Goal: Find specific page/section: Find specific page/section

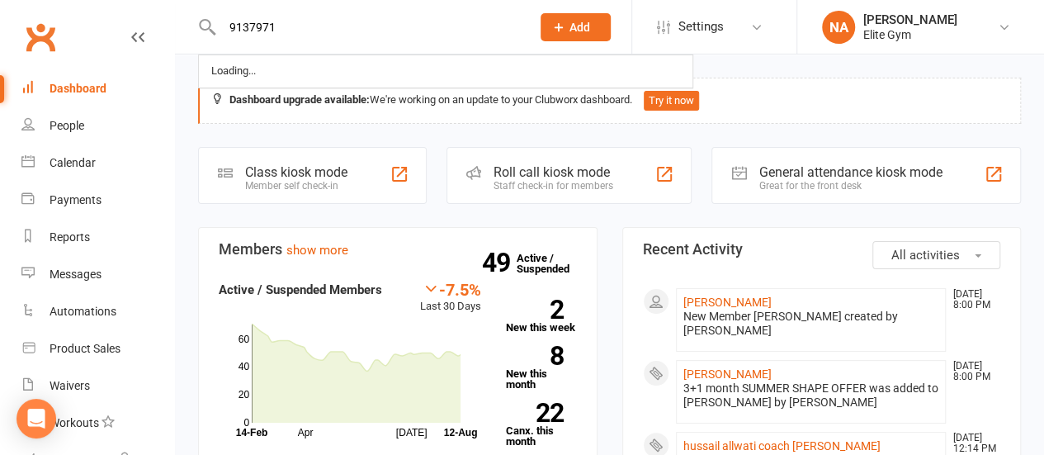
type input "9137971"
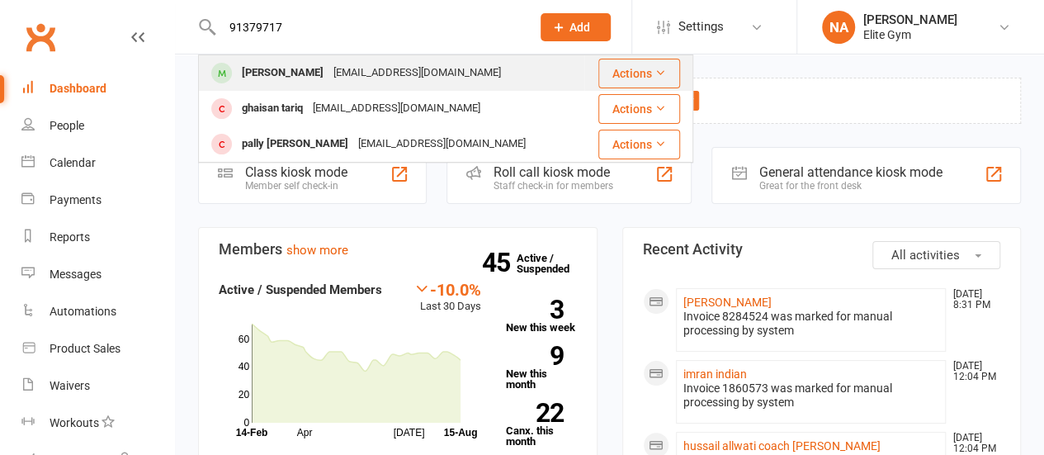
type input "91379717"
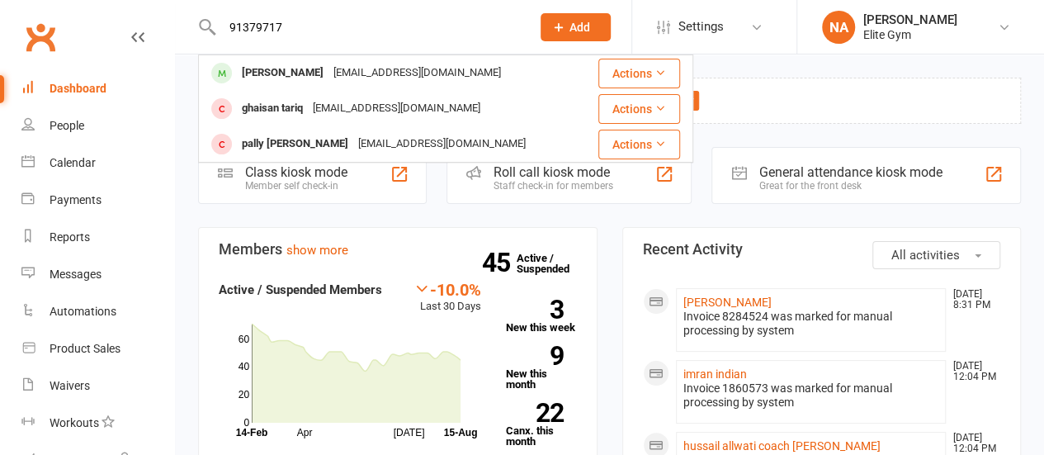
click at [305, 69] on div "mohamed hafez" at bounding box center [283, 73] width 92 height 24
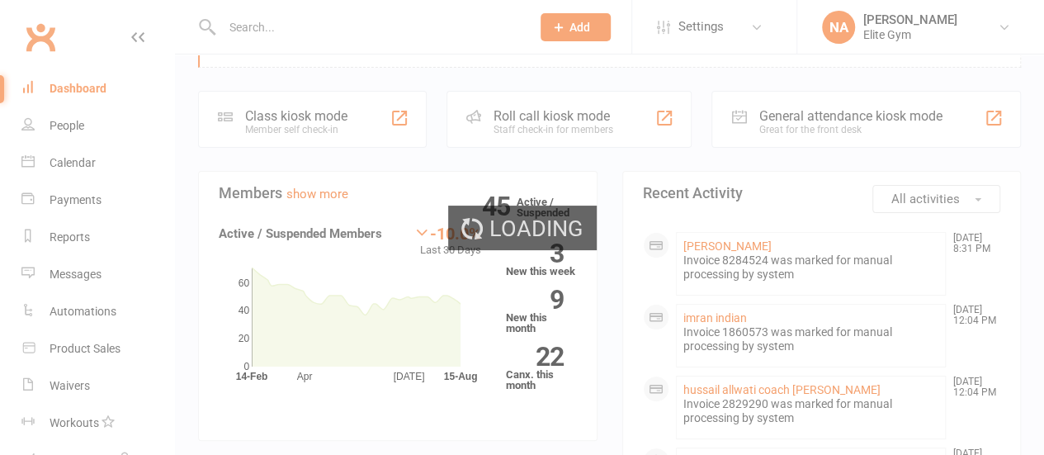
scroll to position [83, 0]
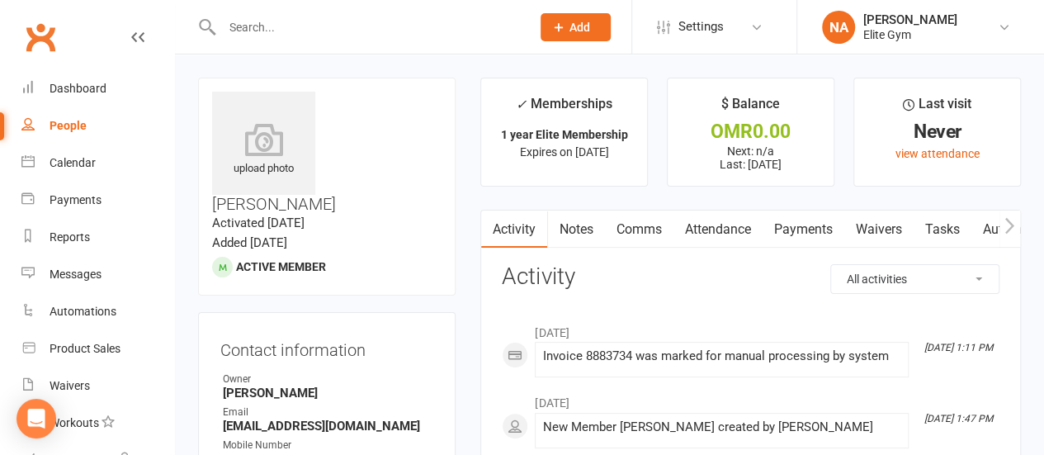
click at [270, 25] on input "text" at bounding box center [368, 27] width 303 height 23
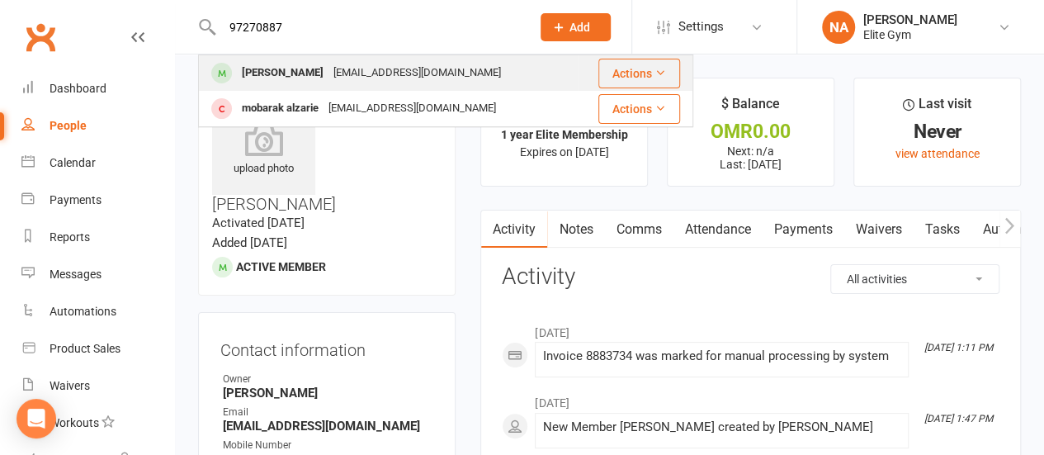
type input "97270887"
click at [302, 76] on div "abdulaziz fahad" at bounding box center [283, 73] width 92 height 24
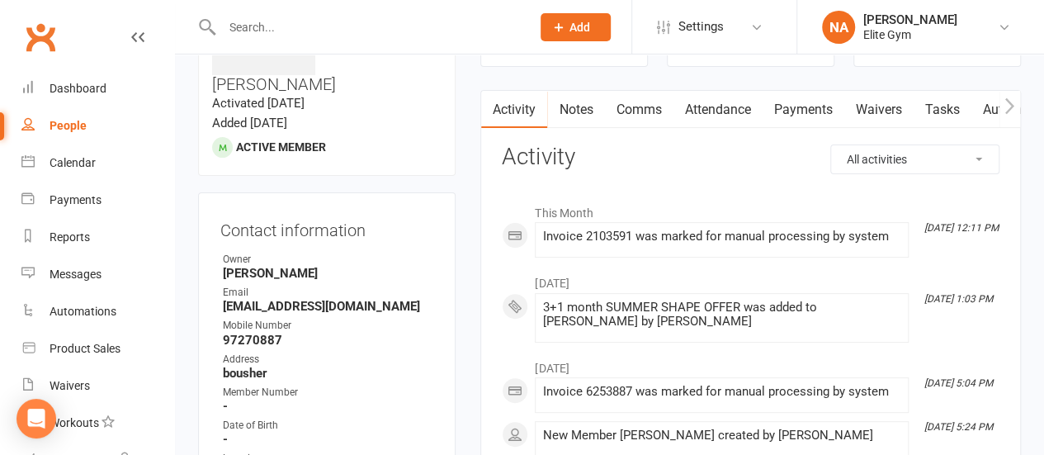
scroll to position [83, 0]
